Goal: Task Accomplishment & Management: Complete application form

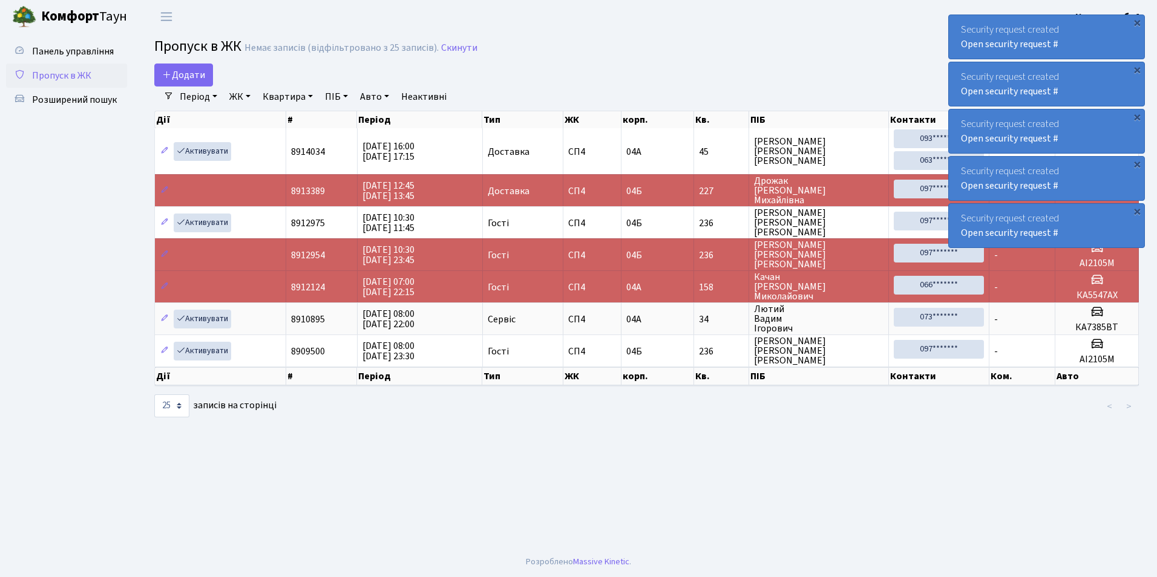
select select "25"
click at [188, 80] on span "Додати" at bounding box center [183, 74] width 43 height 13
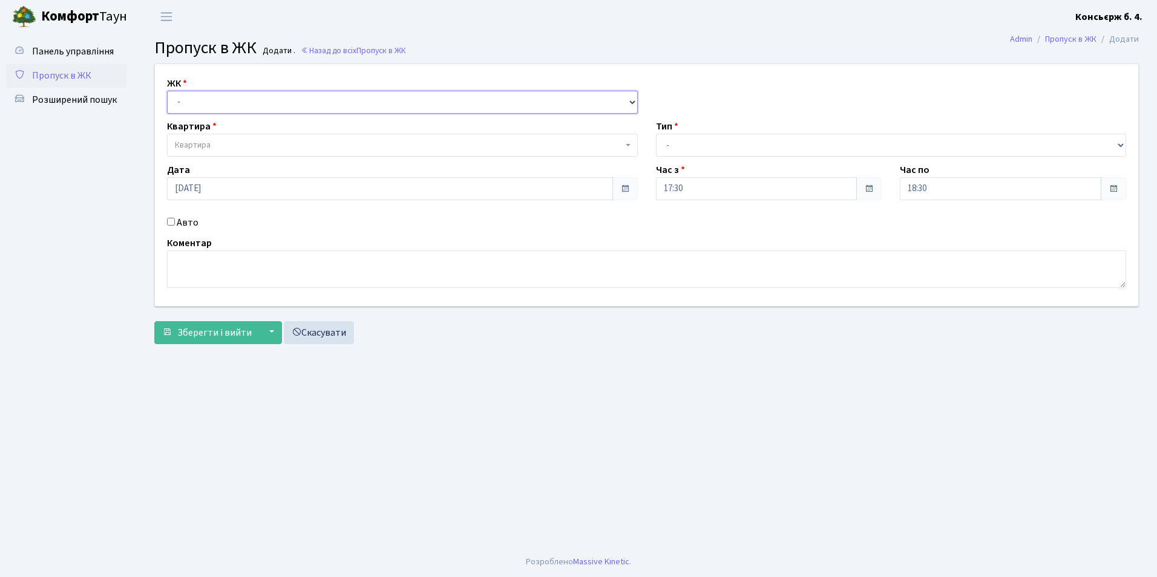
click at [194, 109] on select "- [STREET_ADDRESS]" at bounding box center [402, 102] width 471 height 23
select select "325"
click at [167, 91] on select "- [STREET_ADDRESS]" at bounding box center [402, 102] width 471 height 23
select select
click at [199, 145] on span "Квартира" at bounding box center [193, 145] width 36 height 12
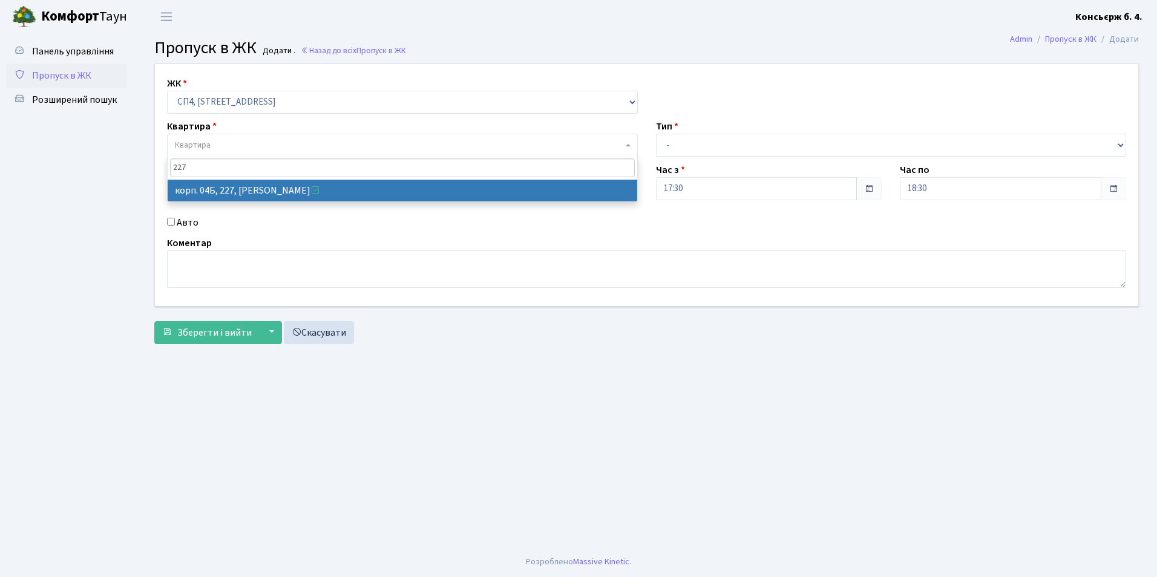
type input "227"
select select "21255"
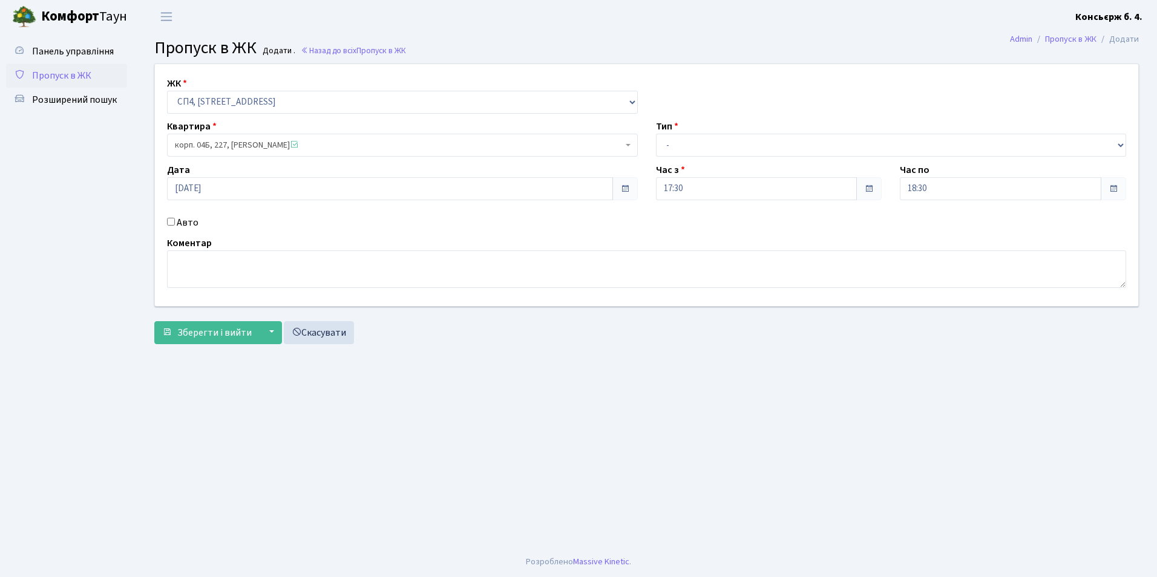
click at [173, 223] on input "Авто" at bounding box center [171, 222] width 8 height 8
checkbox input "true"
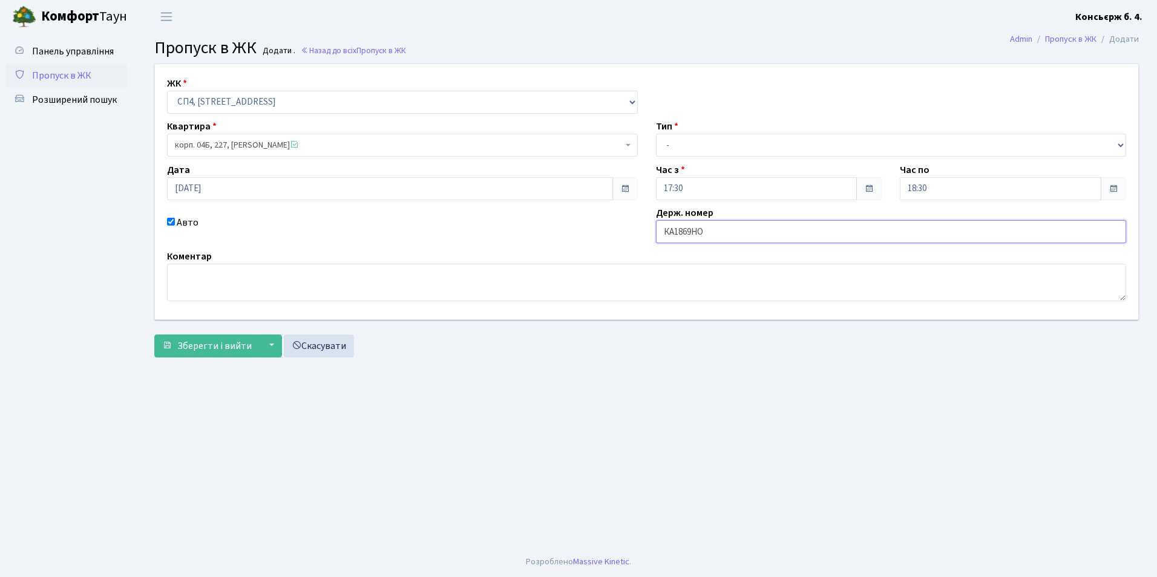
type input "КА1869НО"
click at [679, 141] on select "- Доставка Таксі Гості Сервіс" at bounding box center [891, 145] width 471 height 23
select select "1"
click at [656, 134] on select "- Доставка Таксі Гості Сервіс" at bounding box center [891, 145] width 471 height 23
click at [194, 348] on span "Зберегти і вийти" at bounding box center [214, 345] width 74 height 13
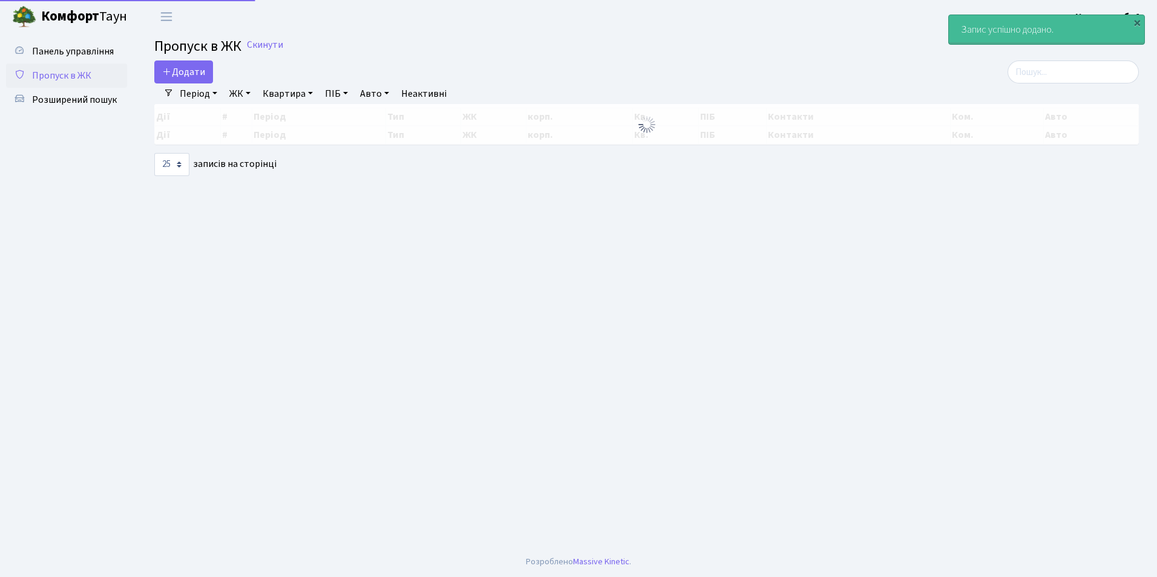
select select "25"
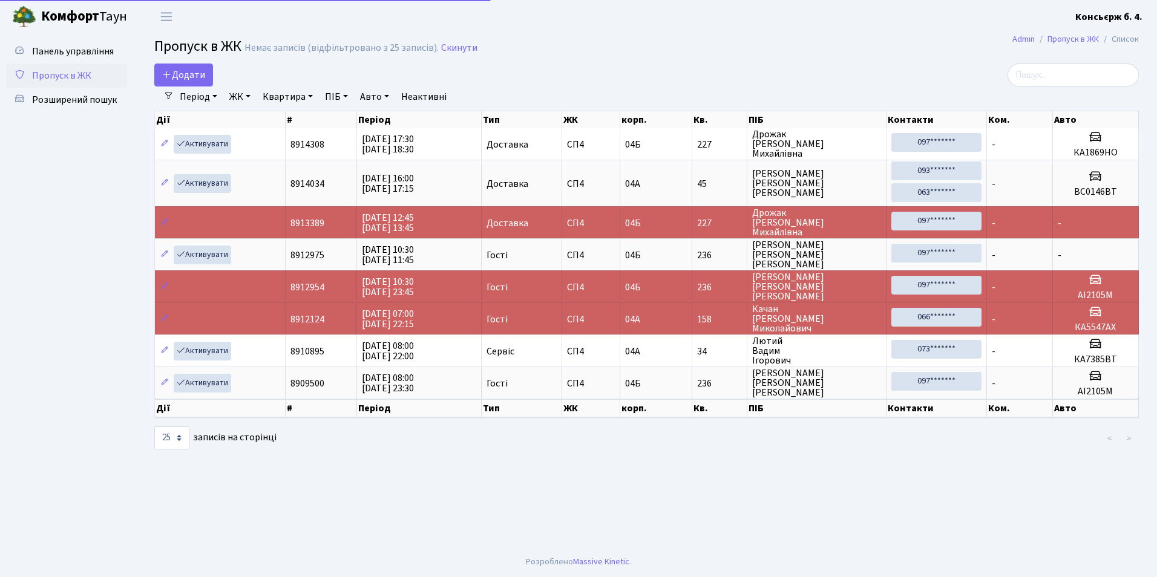
select select "25"
click at [161, 75] on link "Додати" at bounding box center [183, 75] width 59 height 23
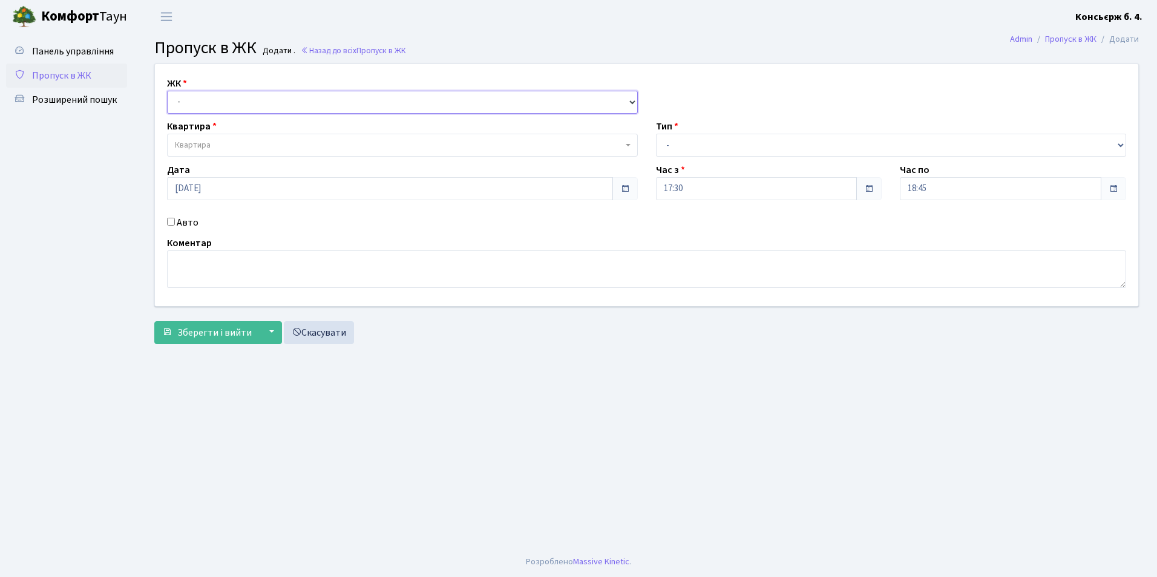
click at [275, 108] on select "- СП4, Столичне шосе, 5" at bounding box center [402, 102] width 471 height 23
select select "325"
click at [167, 91] on select "- [STREET_ADDRESS]" at bounding box center [402, 102] width 471 height 23
select select
click at [270, 141] on span "Квартира" at bounding box center [399, 145] width 448 height 12
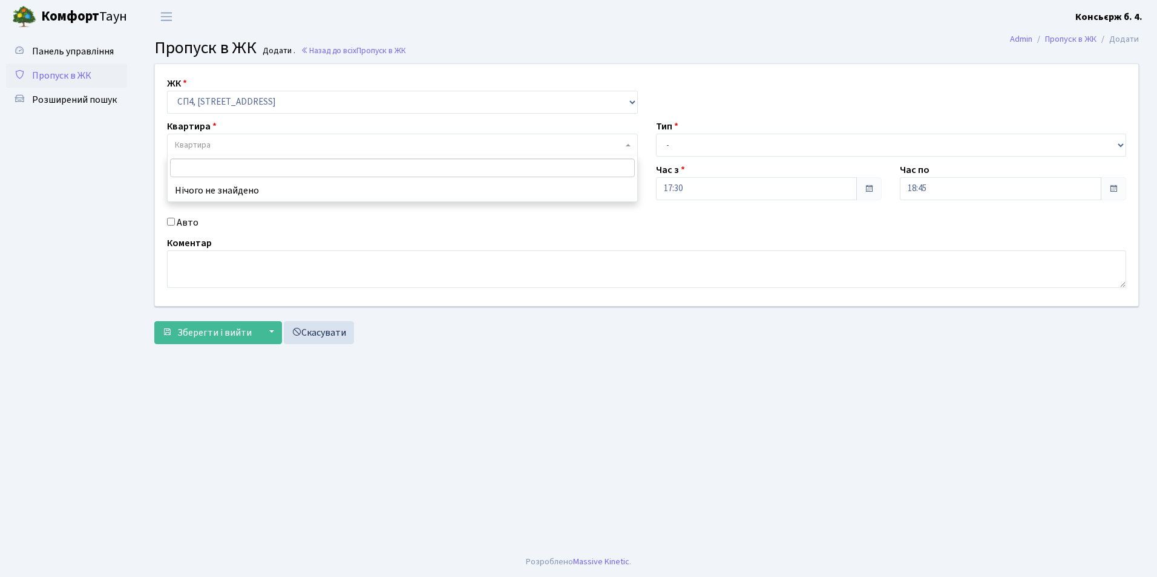
click at [54, 76] on span "Пропуск в ЖК" at bounding box center [61, 75] width 59 height 13
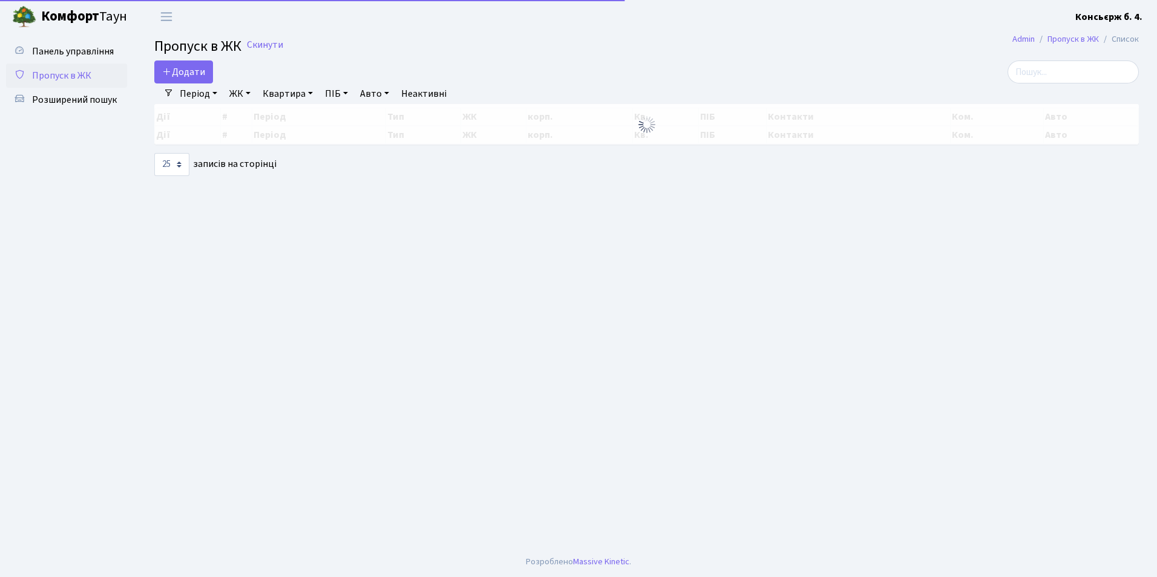
select select "25"
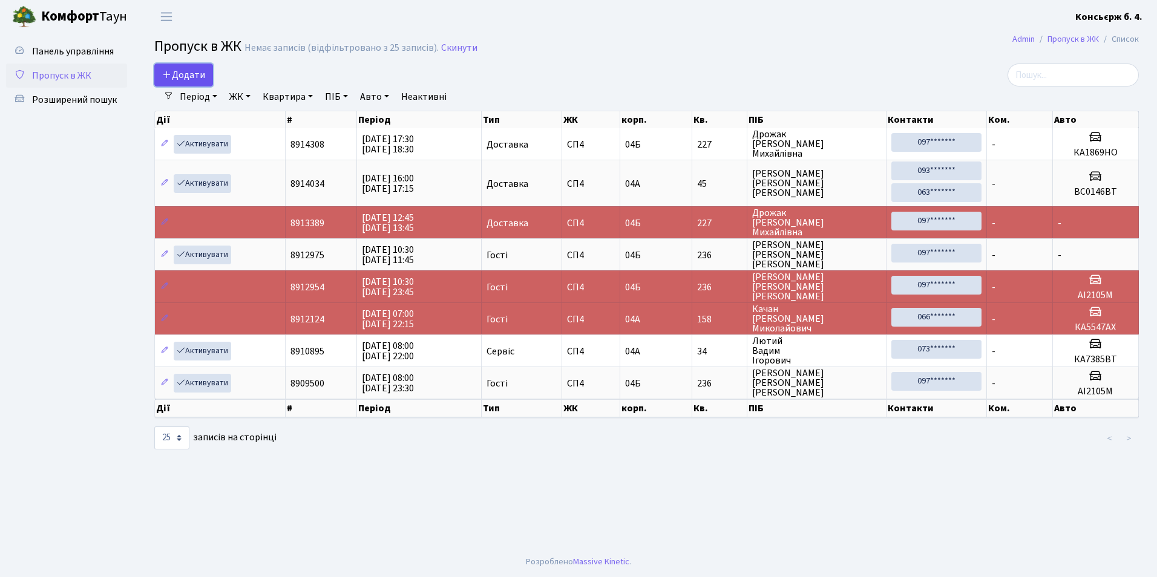
click at [177, 84] on link "Додати" at bounding box center [183, 75] width 59 height 23
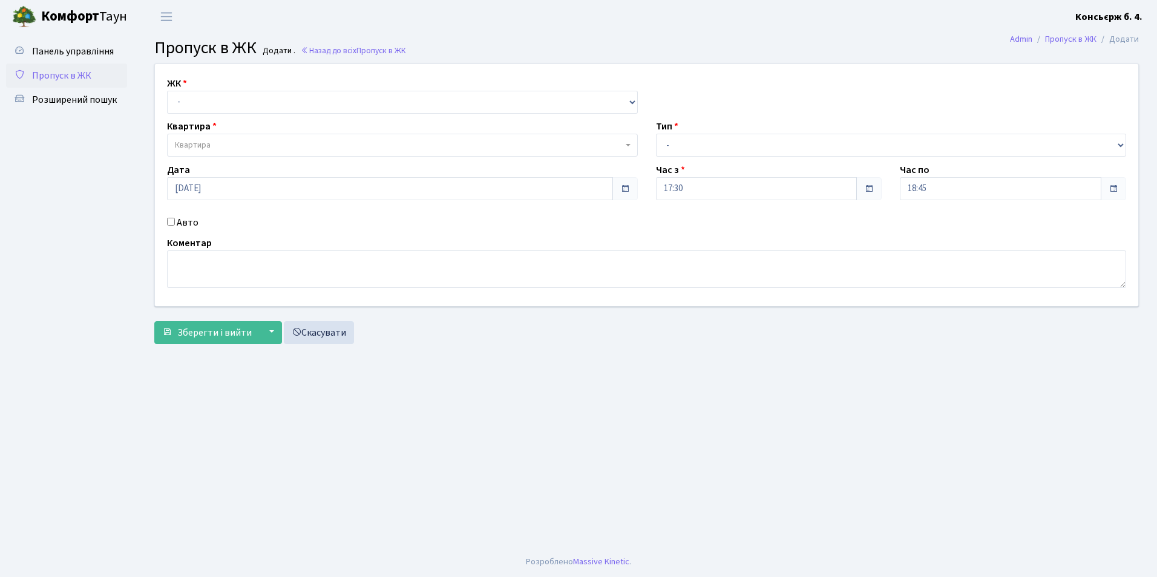
click at [177, 82] on label "ЖК" at bounding box center [177, 83] width 20 height 15
click at [186, 103] on select "- [STREET_ADDRESS]" at bounding box center [402, 102] width 471 height 23
select select "325"
click at [167, 91] on select "- [STREET_ADDRESS]" at bounding box center [402, 102] width 471 height 23
select select
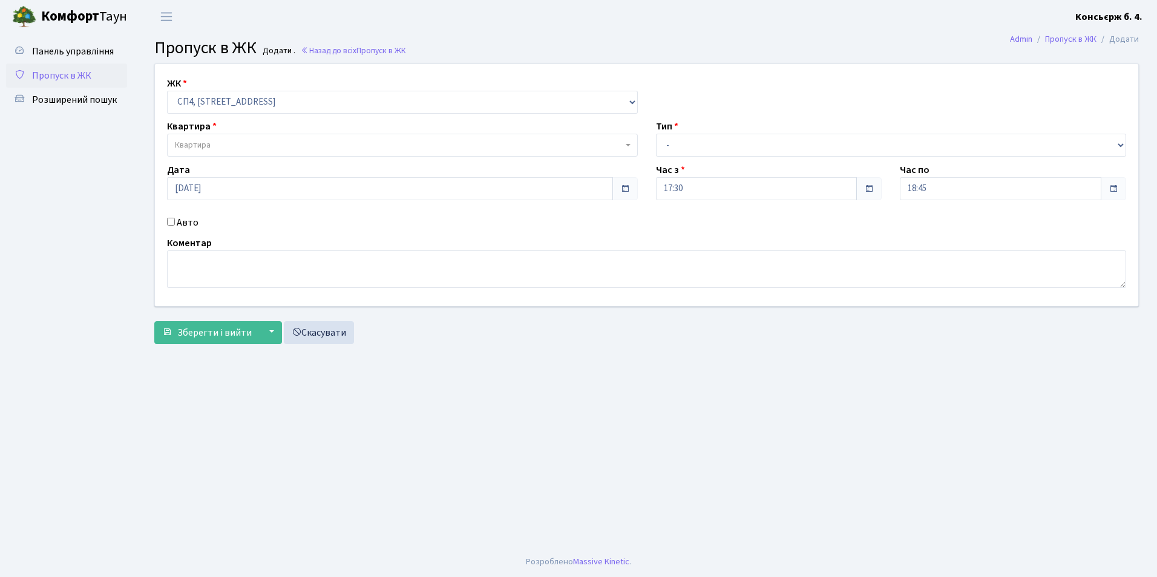
click at [205, 148] on span "Квартира" at bounding box center [193, 145] width 36 height 12
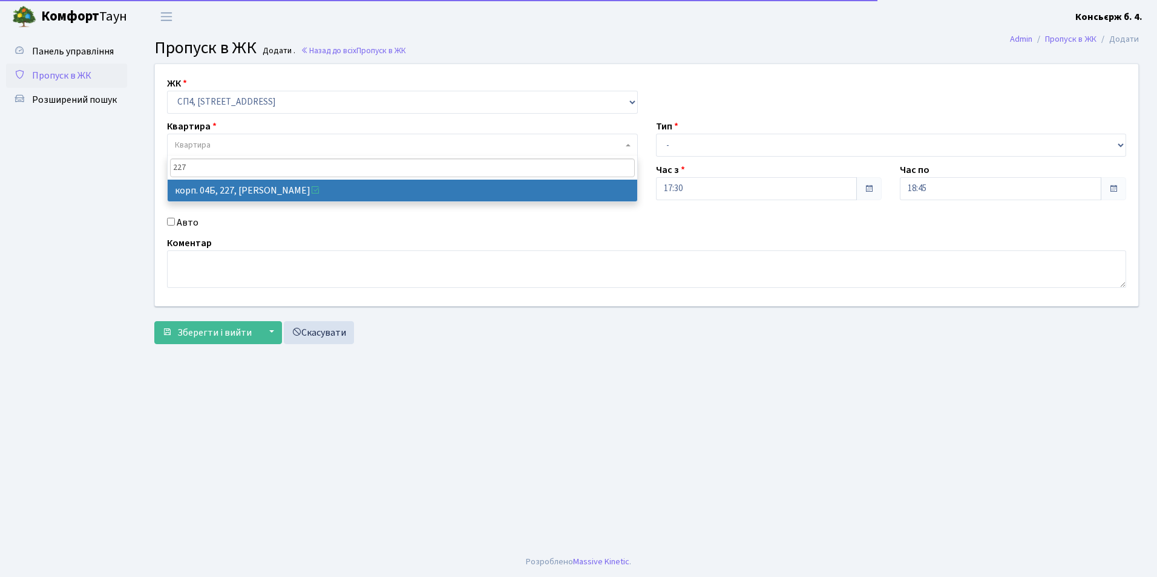
type input "227"
click at [357, 178] on span "227" at bounding box center [402, 168] width 469 height 24
select select "21255"
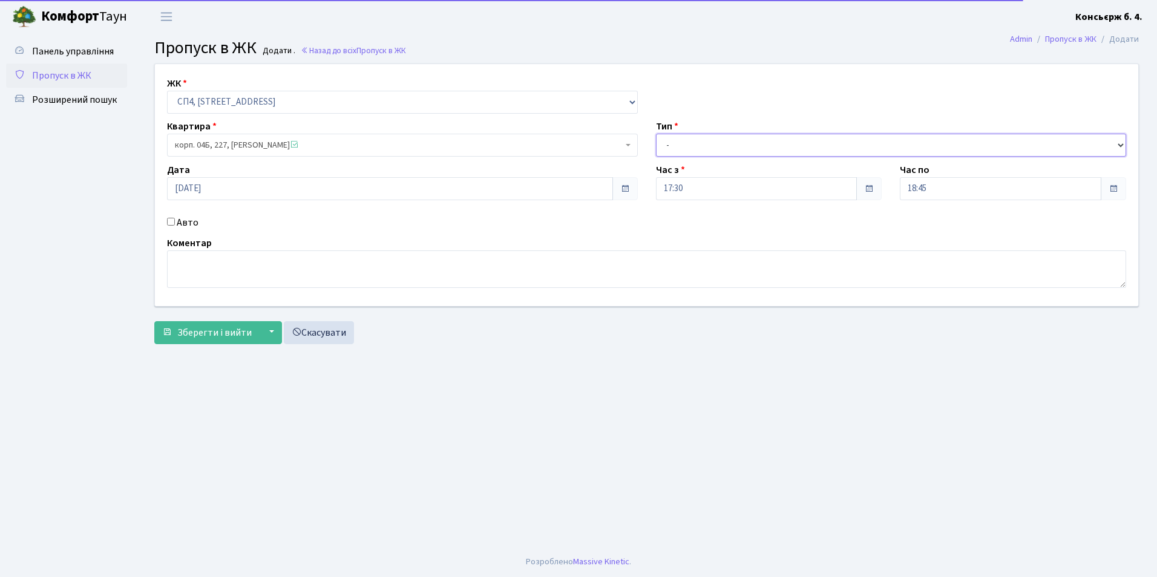
click at [684, 145] on select "- Доставка Таксі Гості Сервіс" at bounding box center [891, 145] width 471 height 23
select select "1"
click at [656, 134] on select "- Доставка Таксі Гості Сервіс" at bounding box center [891, 145] width 471 height 23
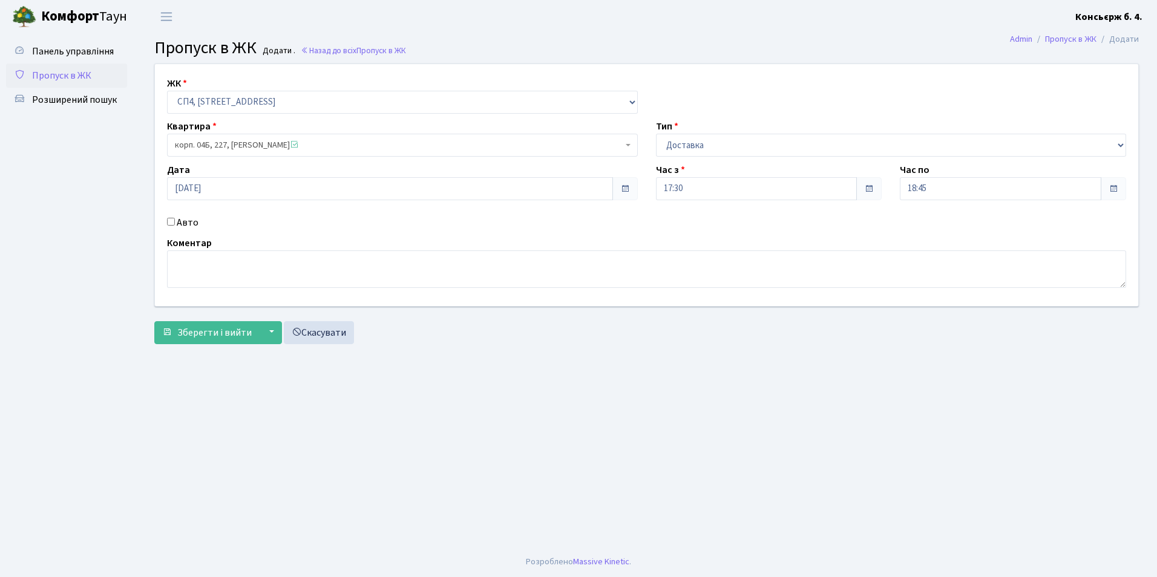
click at [172, 220] on input "Авто" at bounding box center [171, 222] width 8 height 8
checkbox input "true"
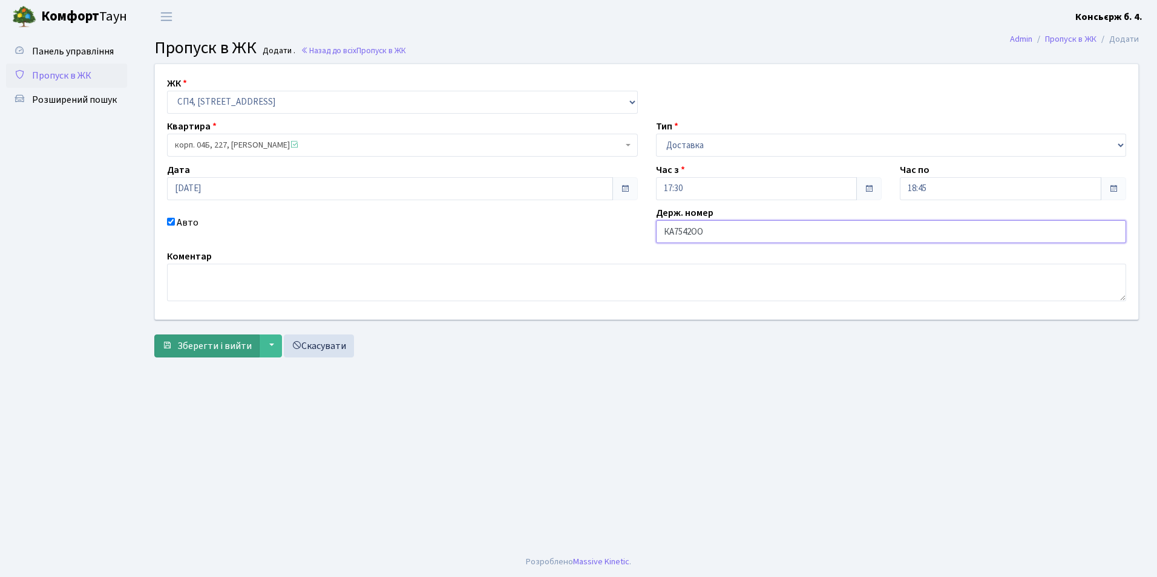
type input "КА7542ОО"
click at [166, 345] on span "submit" at bounding box center [167, 346] width 10 height 10
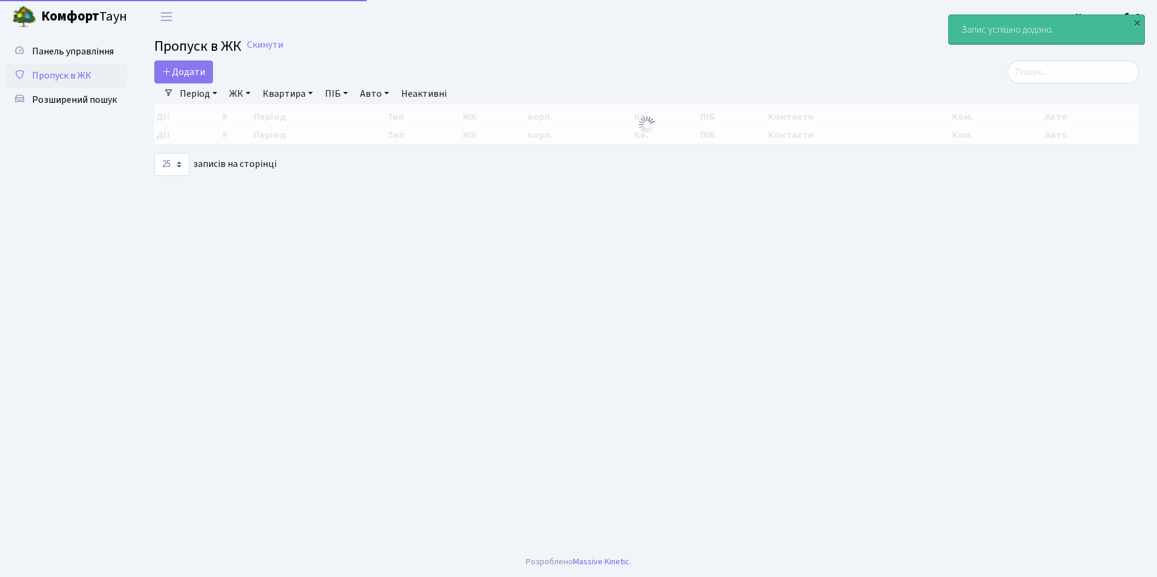
select select "25"
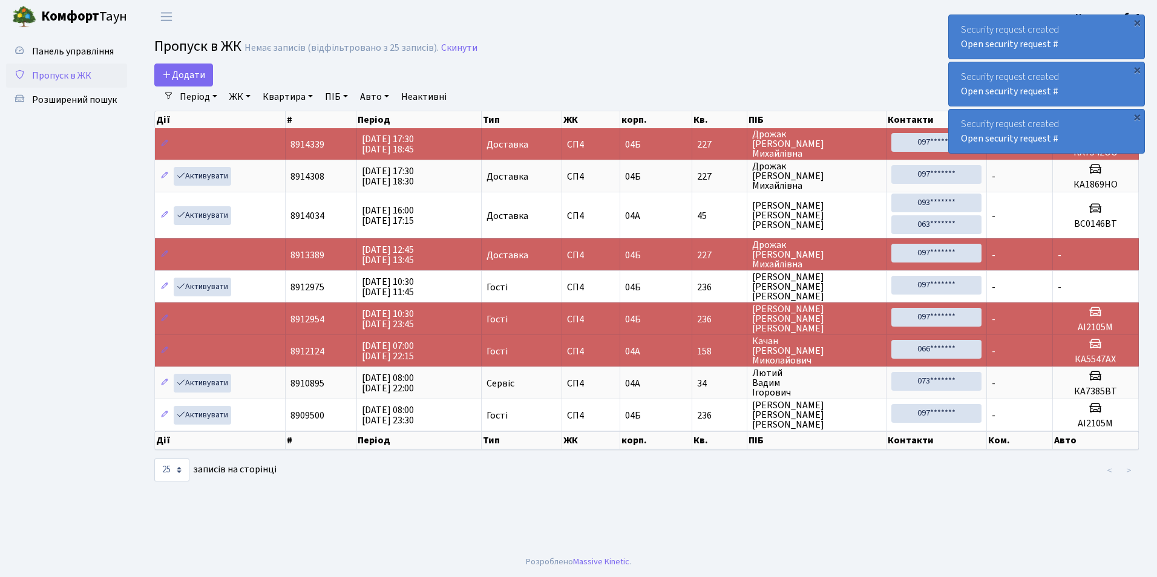
click at [53, 77] on span "Пропуск в ЖК" at bounding box center [61, 75] width 59 height 13
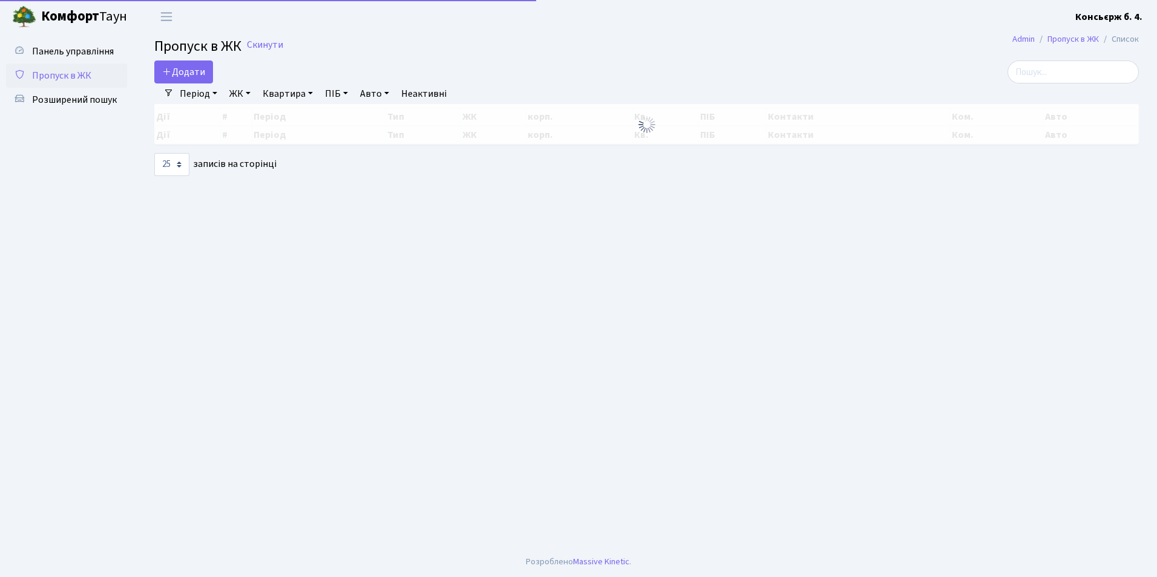
select select "25"
